Goal: Task Accomplishment & Management: Use online tool/utility

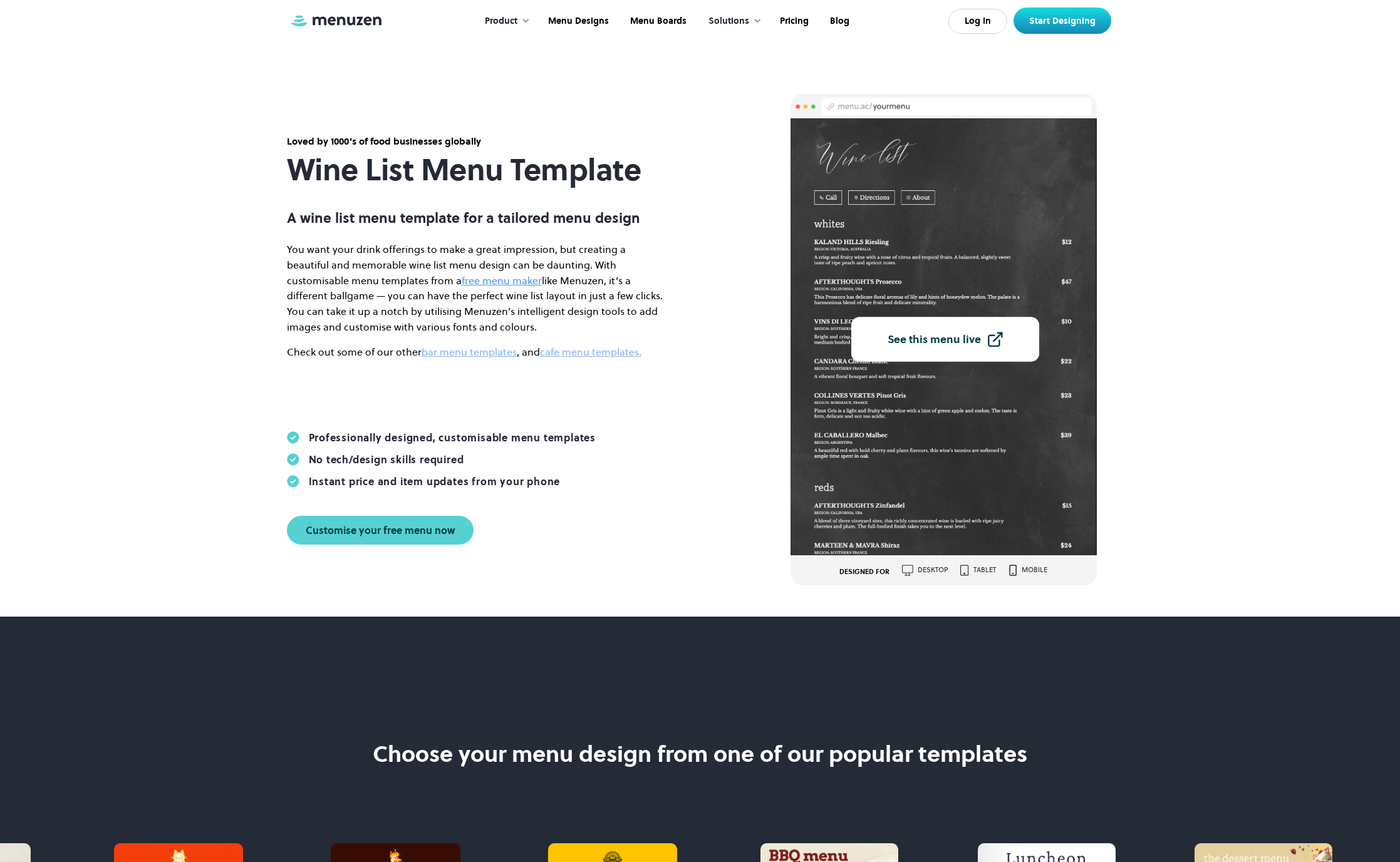
click at [462, 277] on link "free menu maker" at bounding box center [501, 281] width 80 height 14
click at [387, 527] on div "Customise your free menu now" at bounding box center [380, 530] width 149 height 10
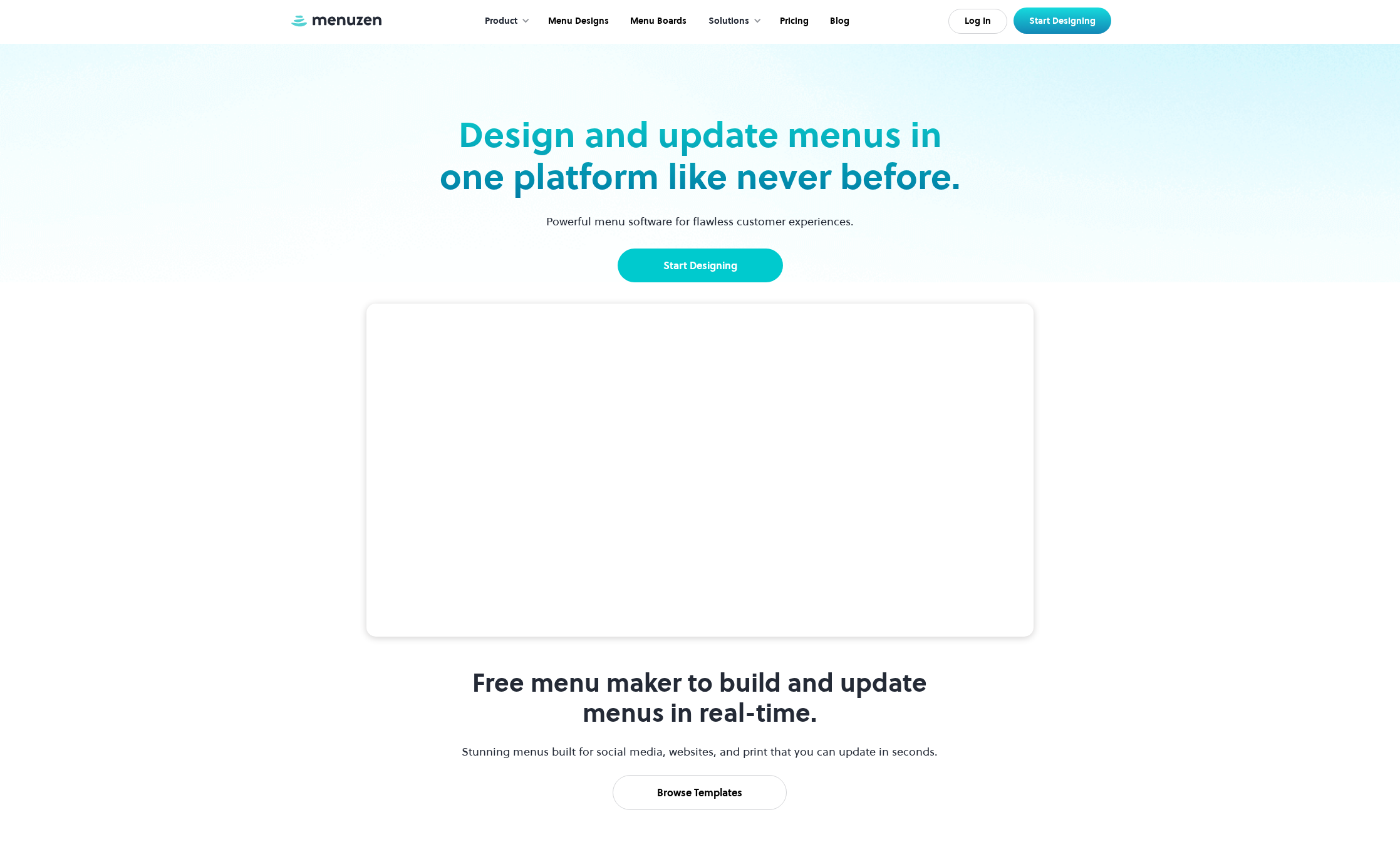
click at [752, 267] on link "Start Designing" at bounding box center [700, 265] width 165 height 34
